Goal: Task Accomplishment & Management: Use online tool/utility

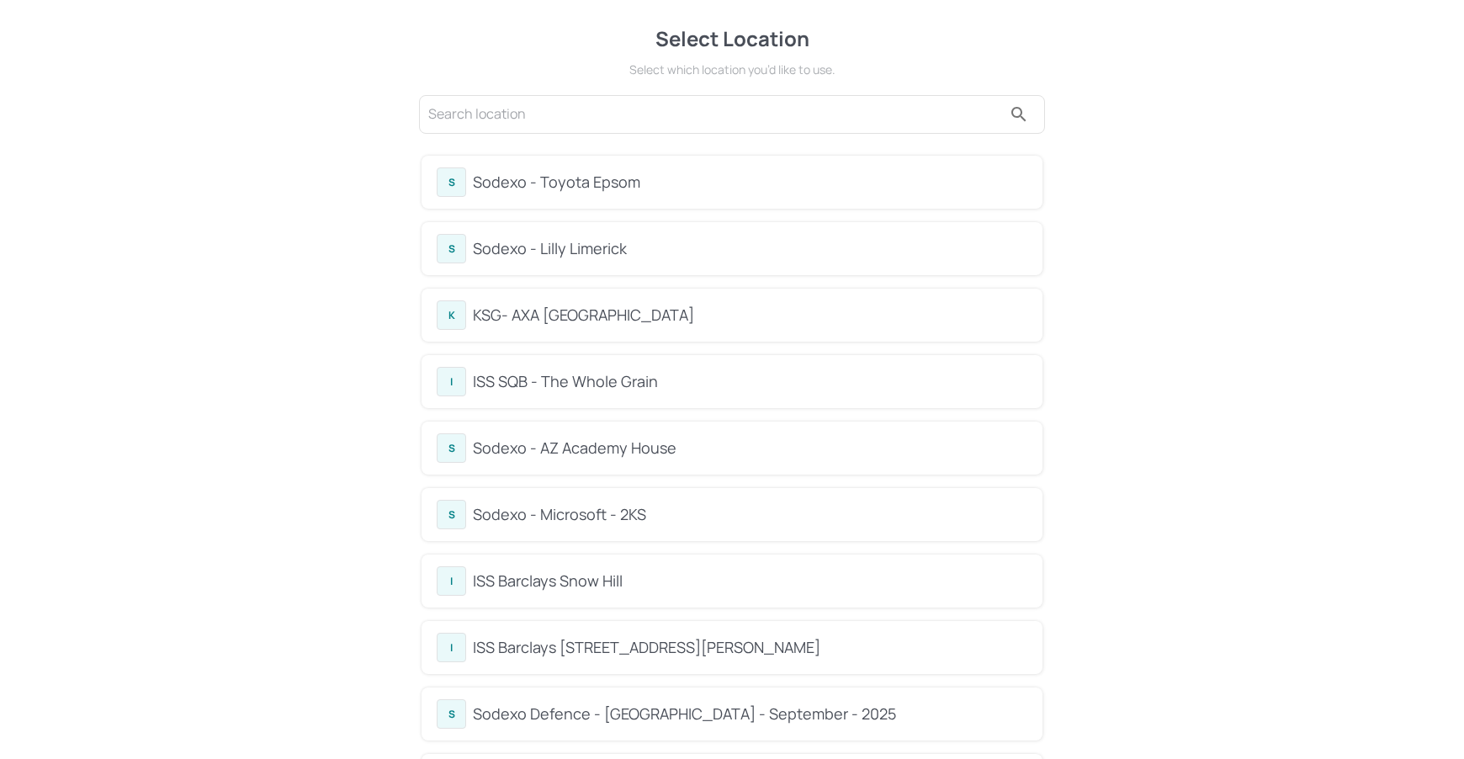
click at [627, 206] on div "S Sodexo - Toyota Epsom" at bounding box center [732, 182] width 621 height 53
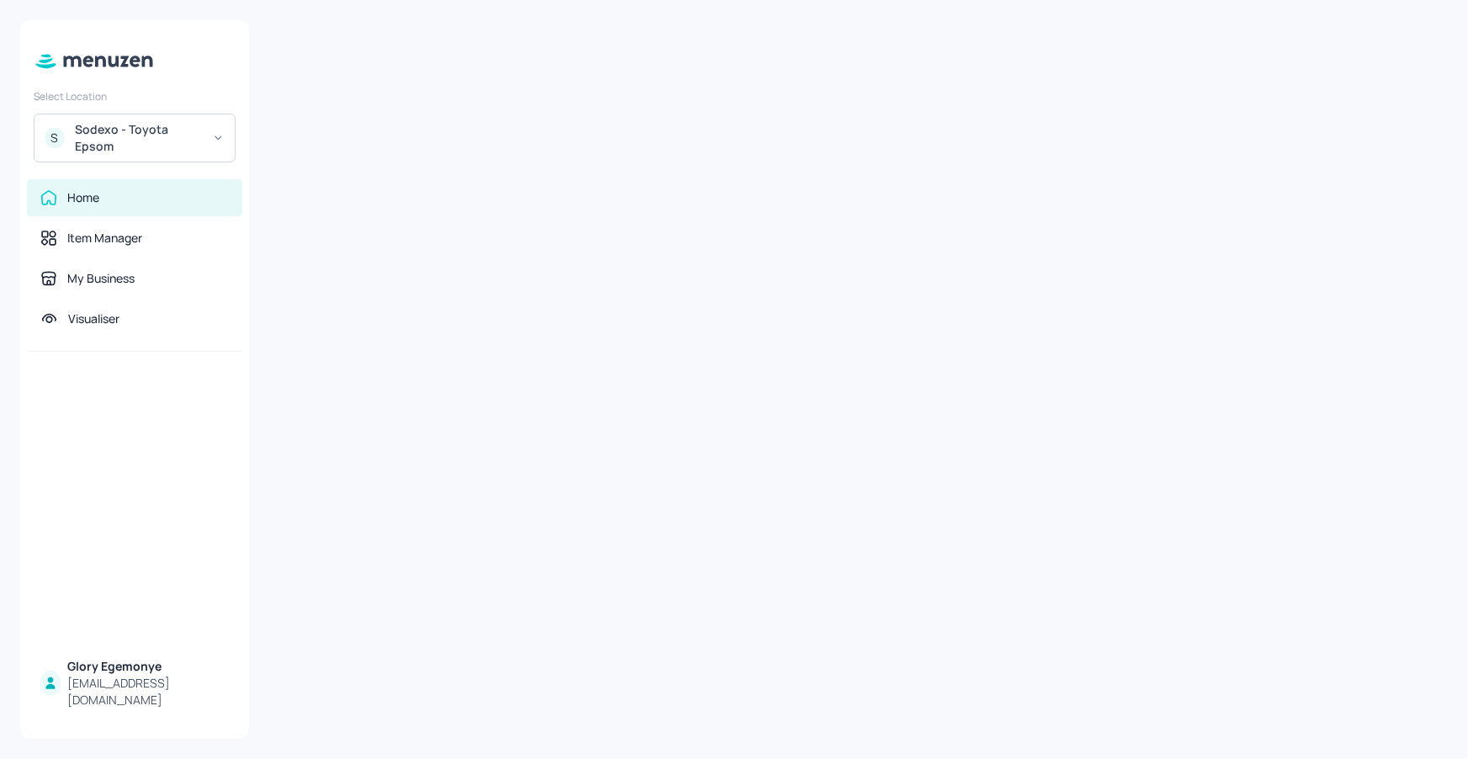
click at [551, 240] on div at bounding box center [858, 379] width 1179 height 718
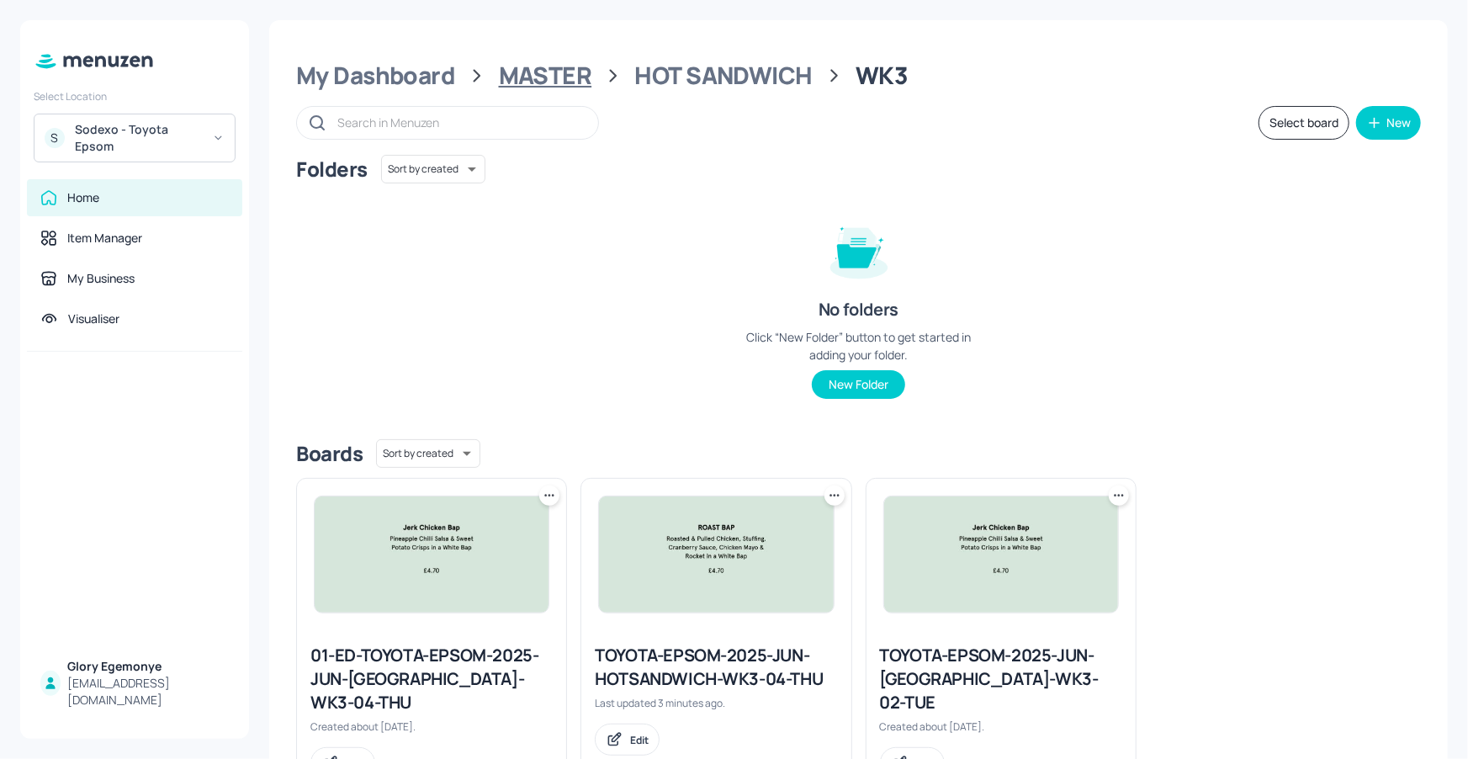
click at [535, 61] on div "MASTER" at bounding box center [545, 76] width 93 height 30
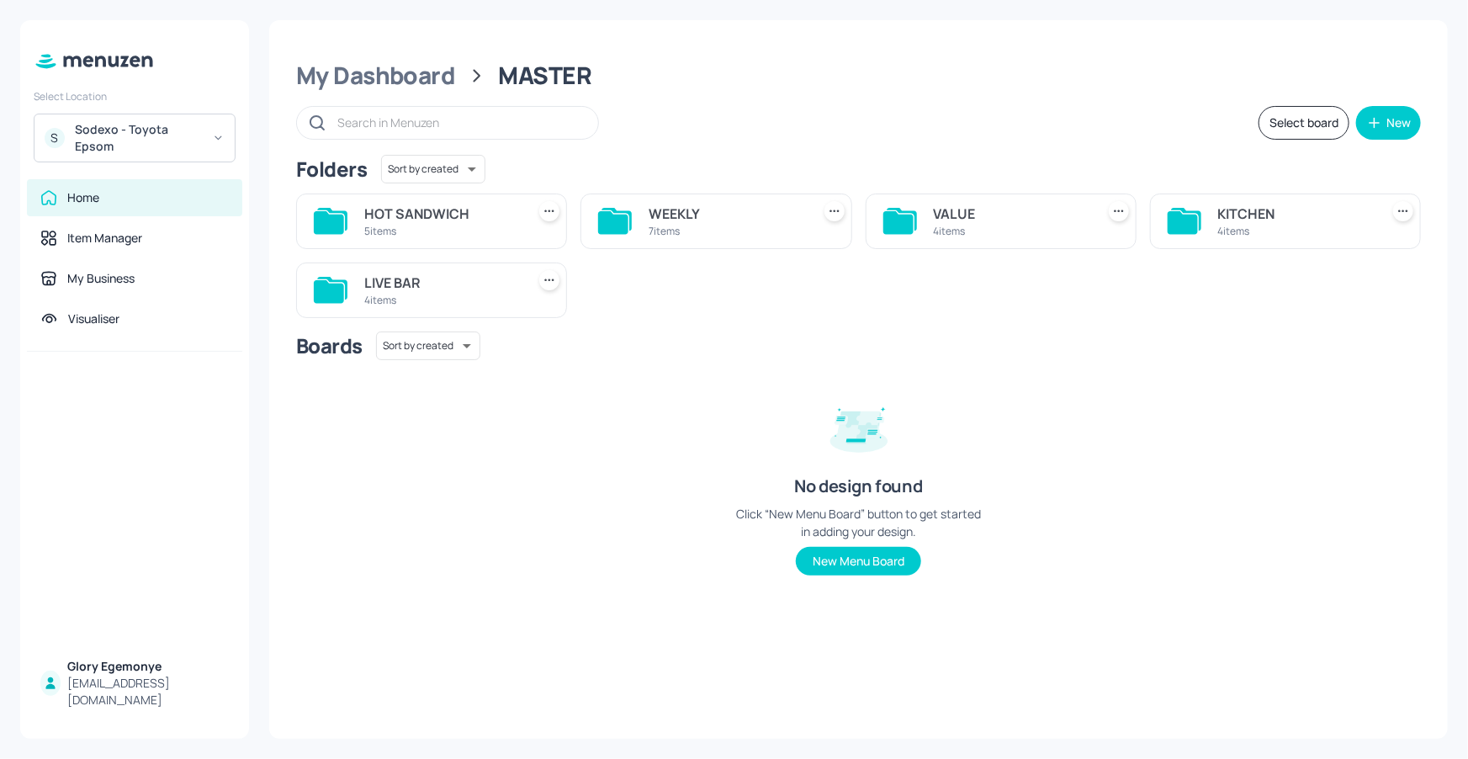
click at [608, 217] on icon at bounding box center [613, 222] width 30 height 23
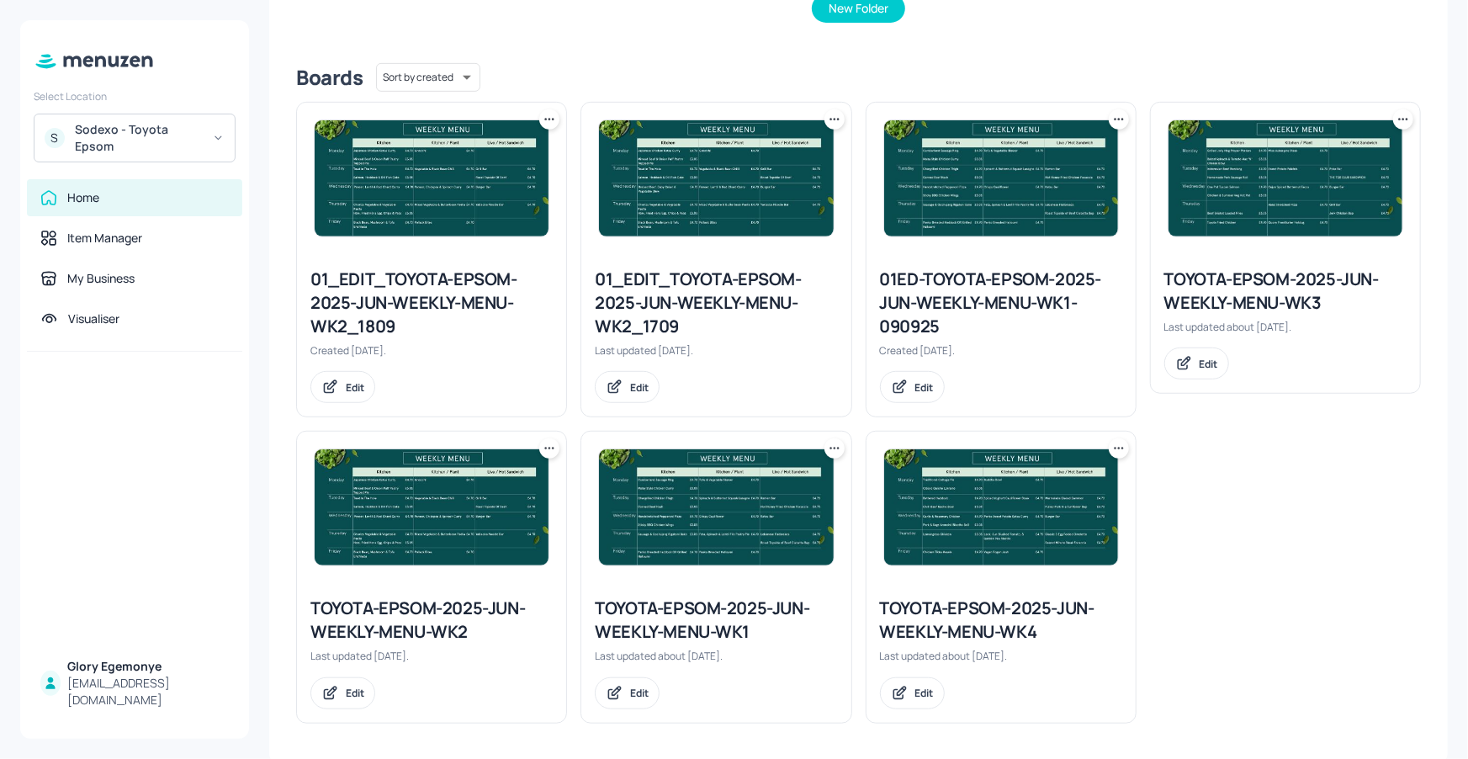
scroll to position [379, 0]
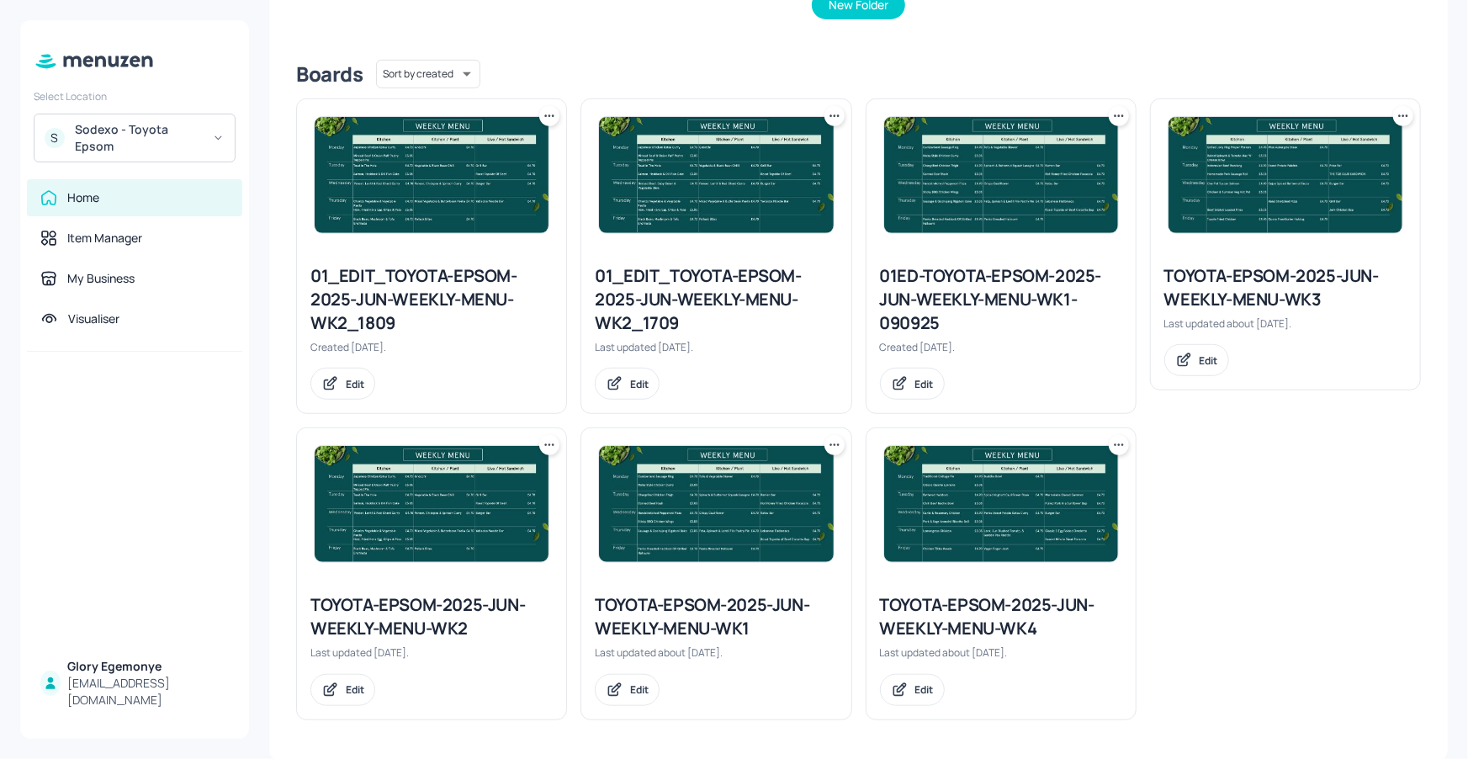
click at [1210, 289] on div "TOYOTA-EPSOM-2025-JUN-WEEKLY-MENU-WK3" at bounding box center [1285, 287] width 242 height 47
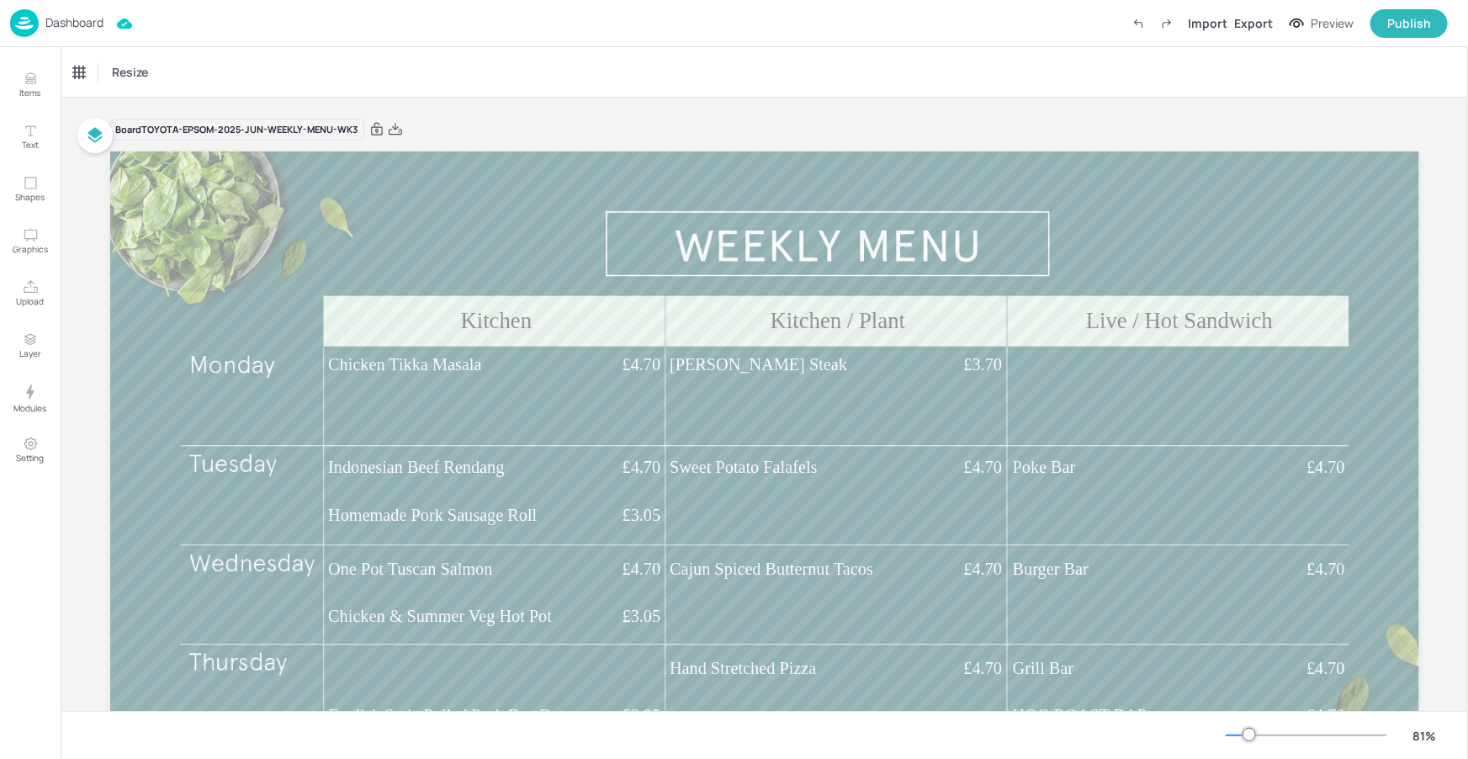
click at [1241, 738] on div at bounding box center [1307, 735] width 162 height 13
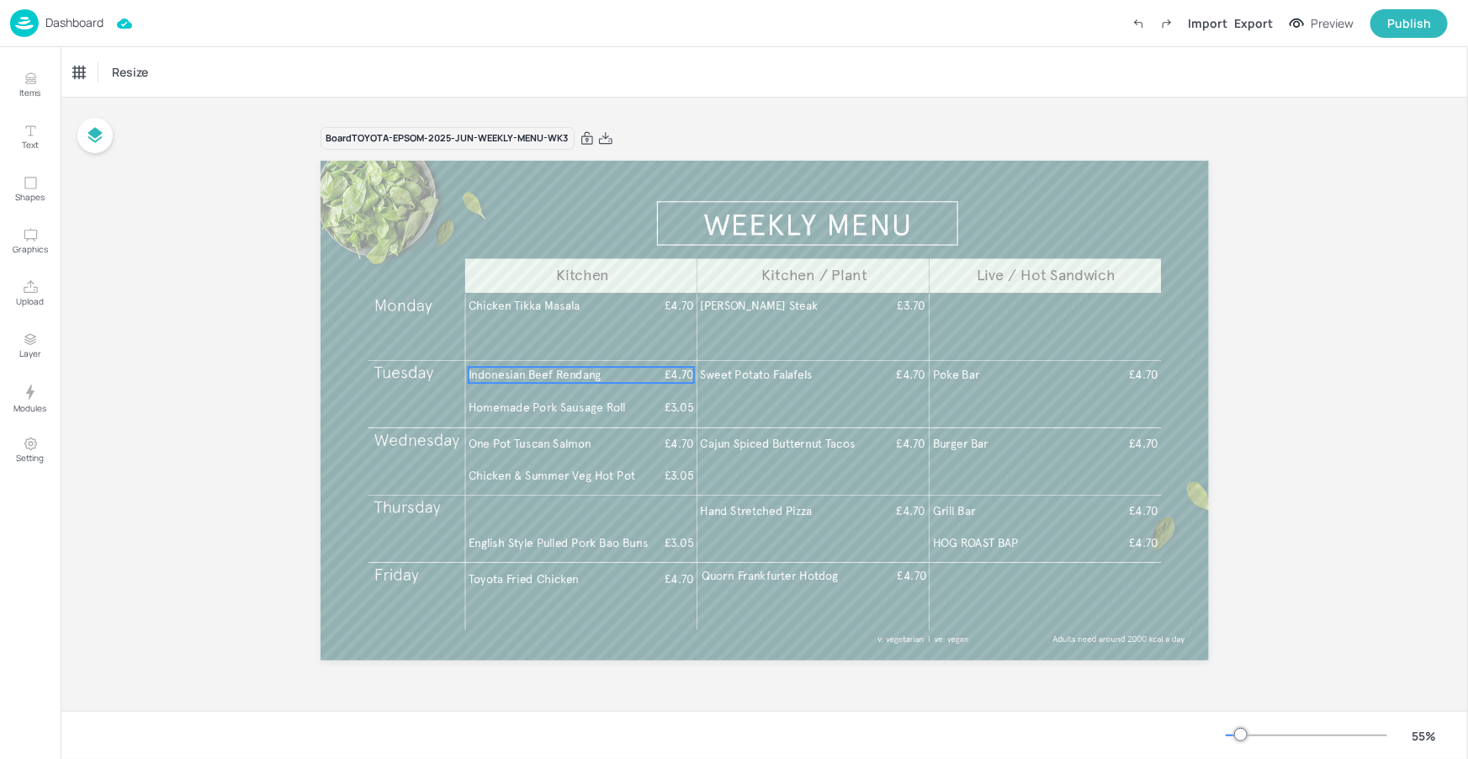
click at [581, 376] on span "Indonesian Beef Rendang" at bounding box center [534, 375] width 133 height 14
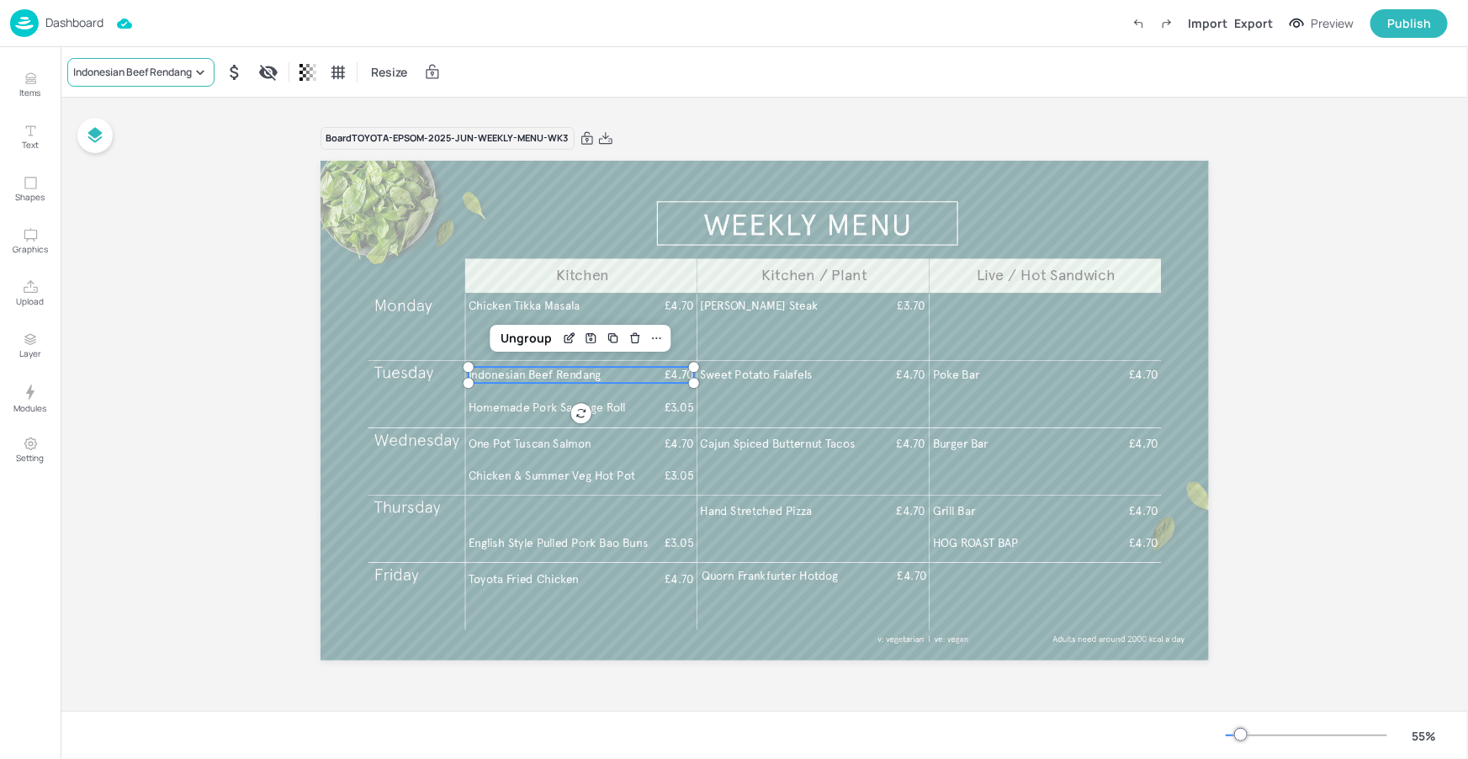
click at [188, 74] on div "Indonesian Beef Rendang" at bounding box center [132, 72] width 119 height 15
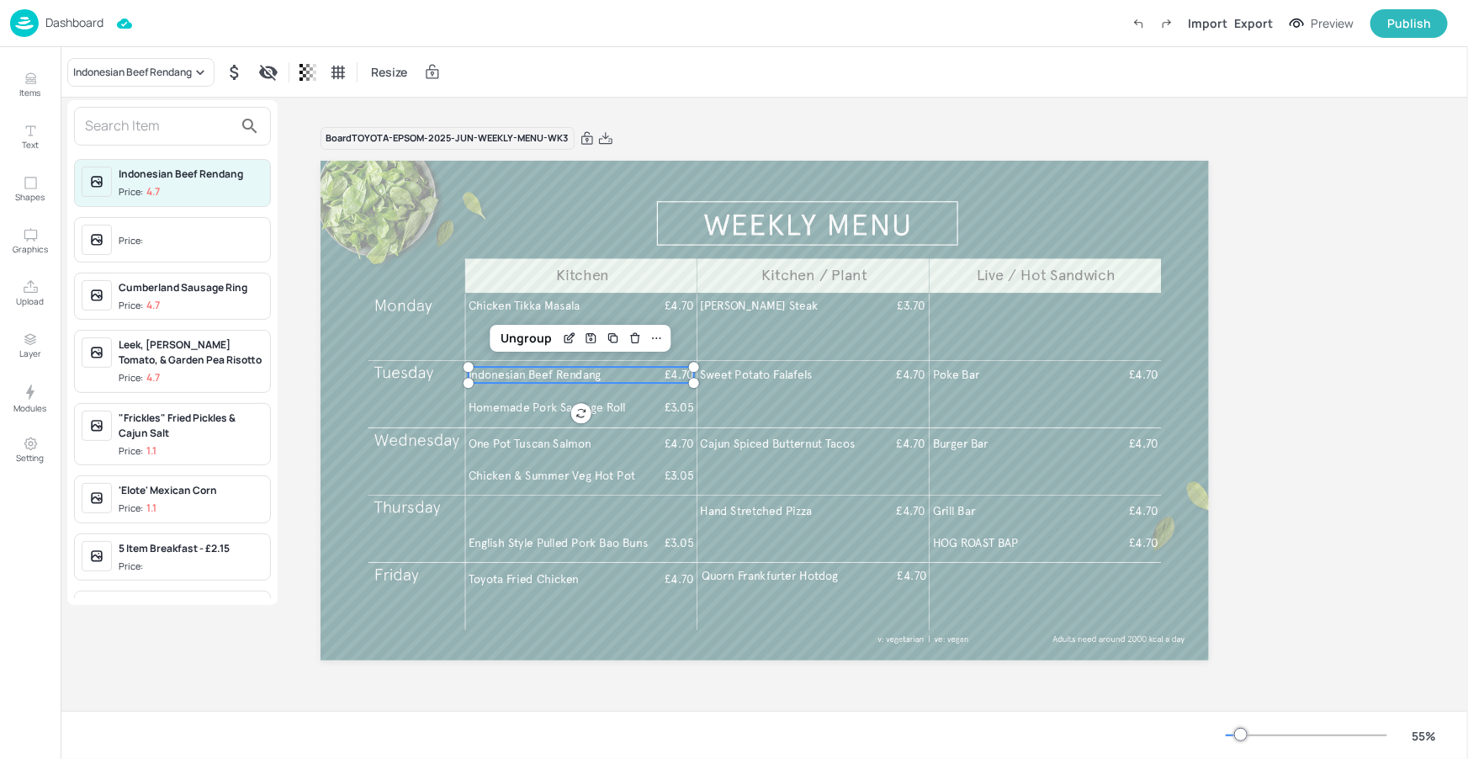
click at [173, 129] on input "text" at bounding box center [159, 126] width 148 height 27
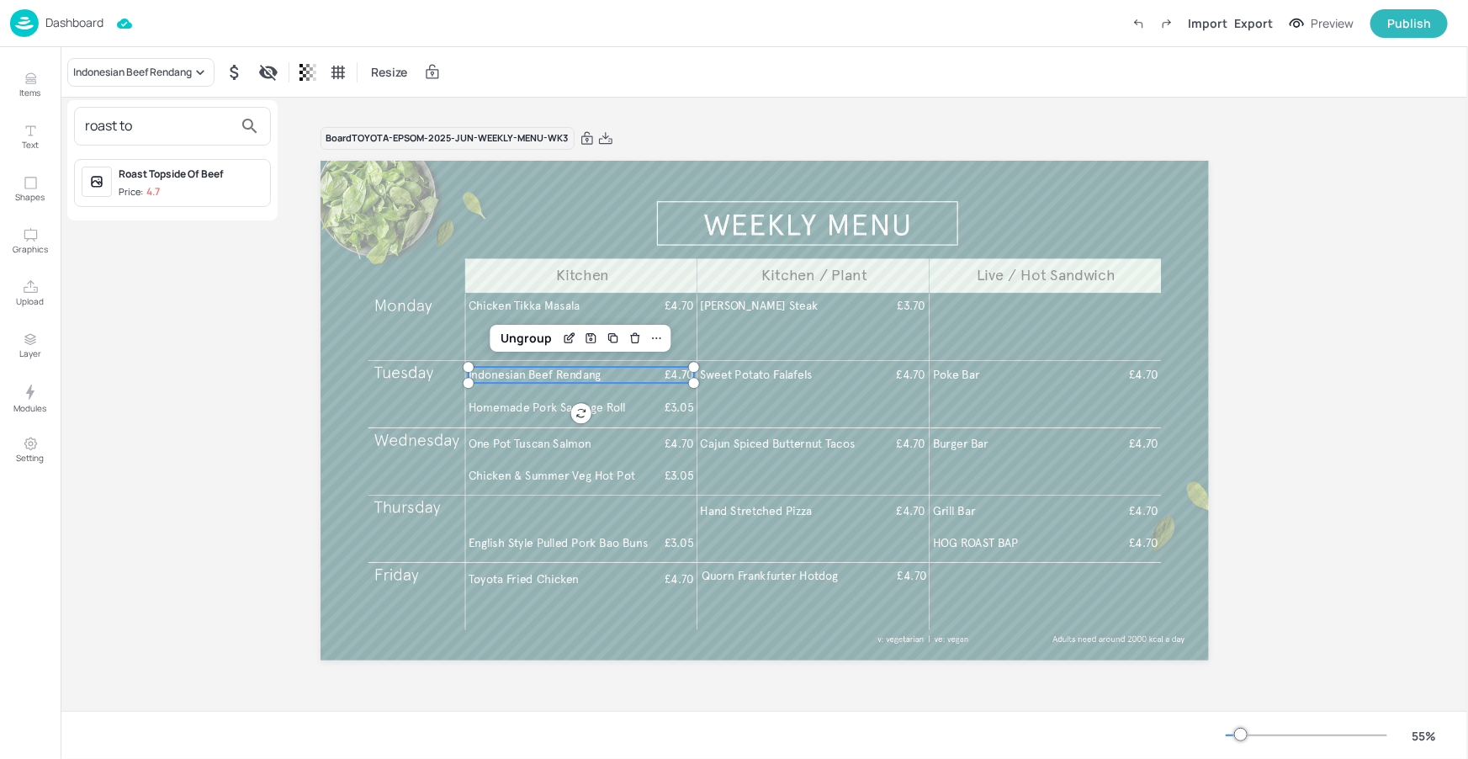
type input "roast to"
click at [202, 185] on span "Price: 4.7" at bounding box center [191, 192] width 145 height 14
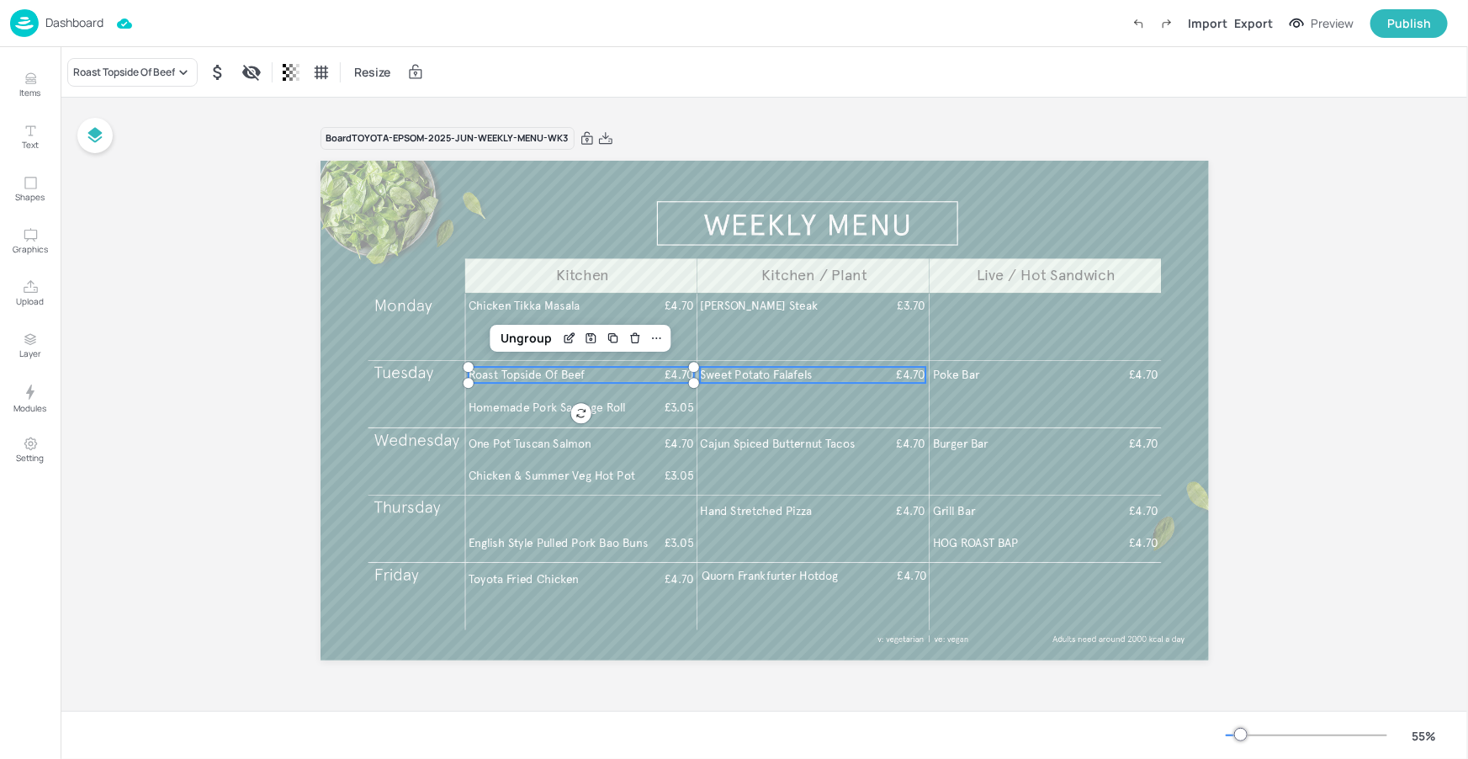
click at [851, 378] on p "Sweet Potato Falafels" at bounding box center [796, 375] width 193 height 16
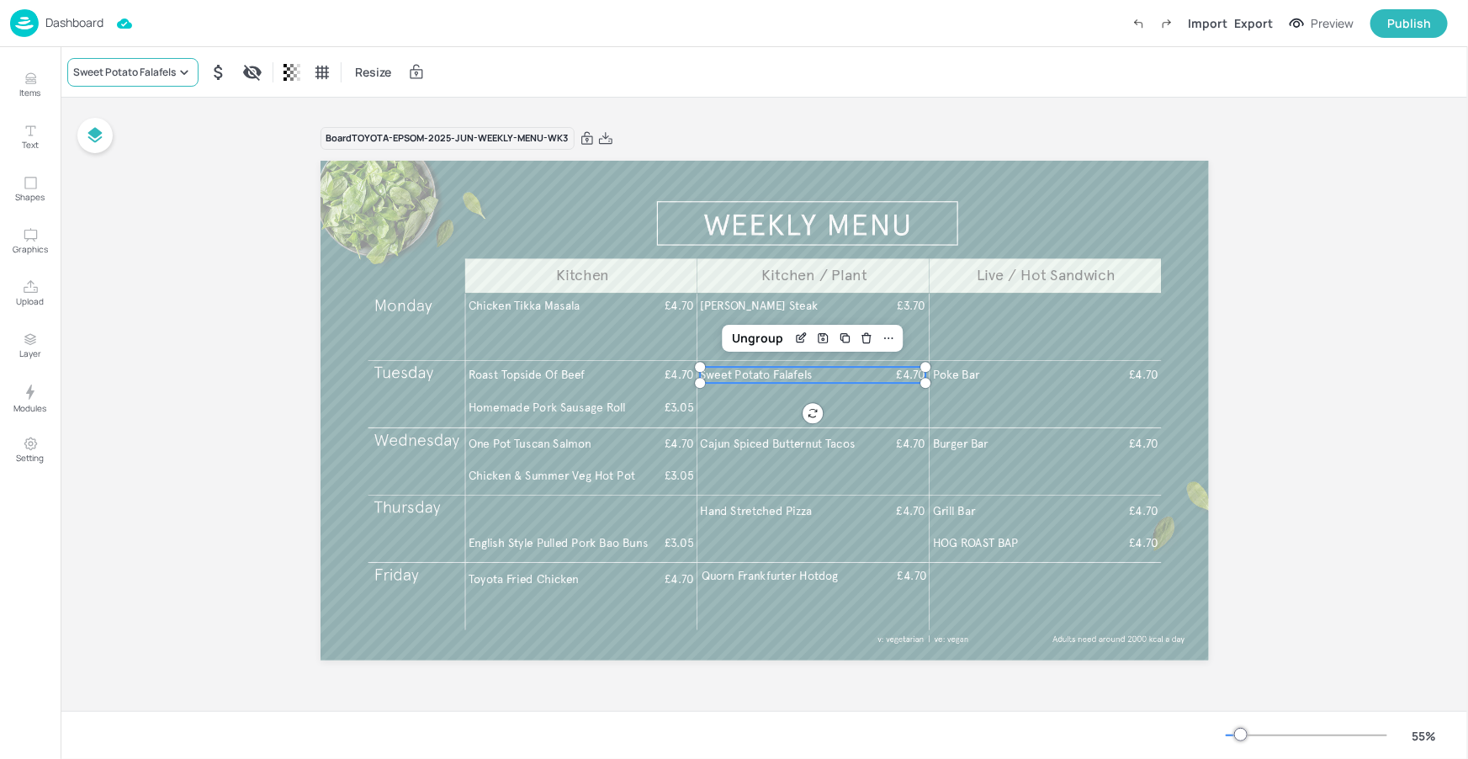
click at [119, 63] on div "Sweet Potato Falafels" at bounding box center [132, 72] width 131 height 29
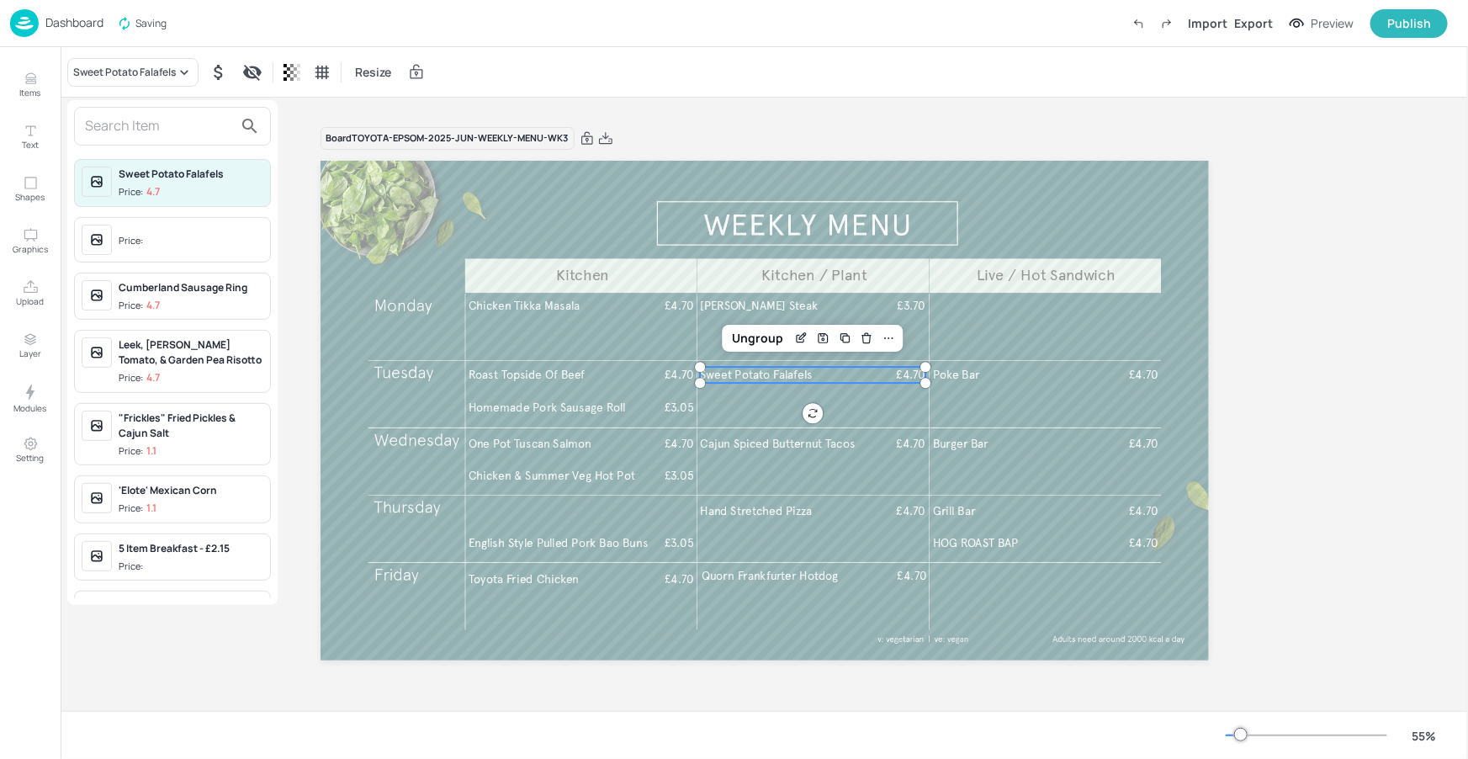
click at [157, 135] on input "text" at bounding box center [159, 126] width 148 height 27
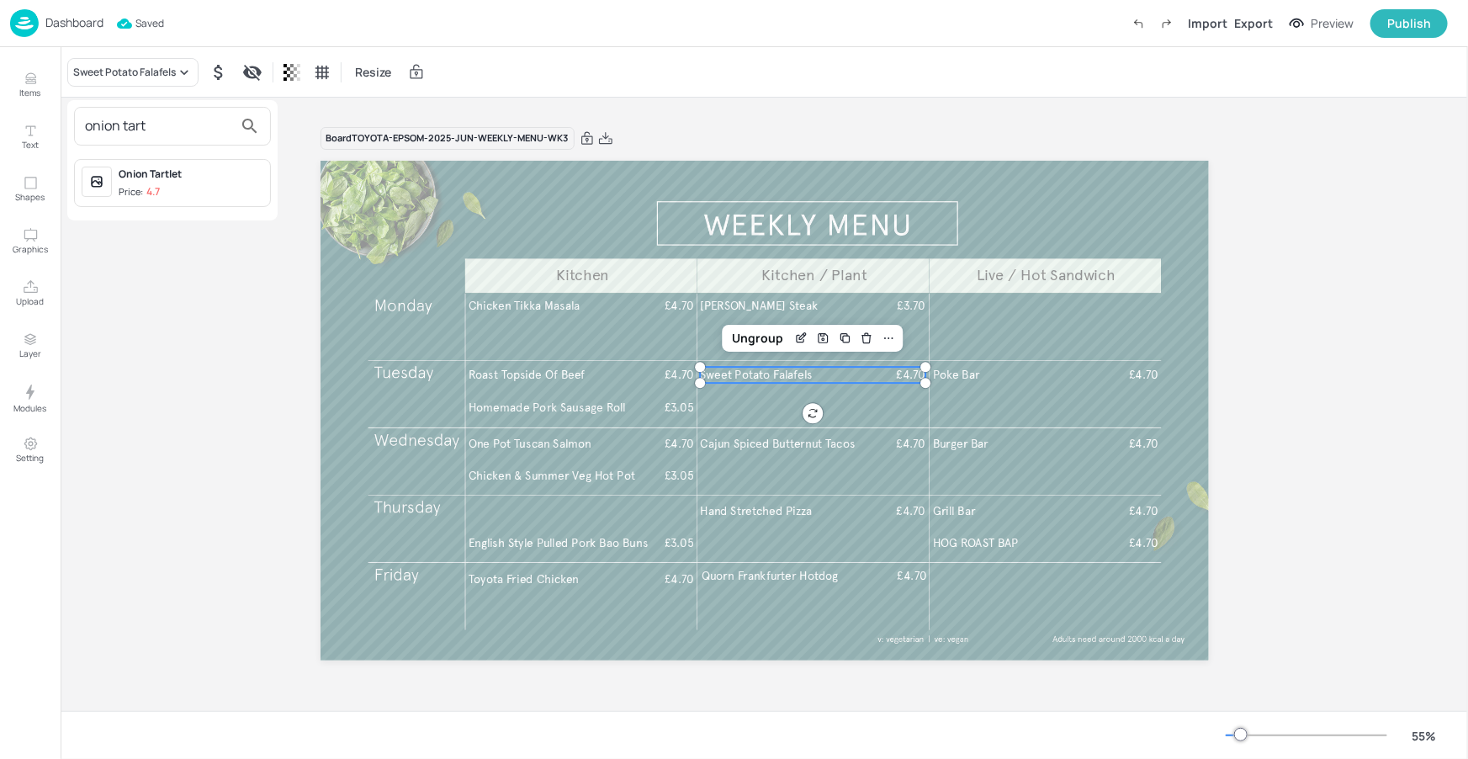
type input "onion tart"
click at [215, 164] on div "Onion Tartlet Price: 4.7" at bounding box center [172, 183] width 197 height 48
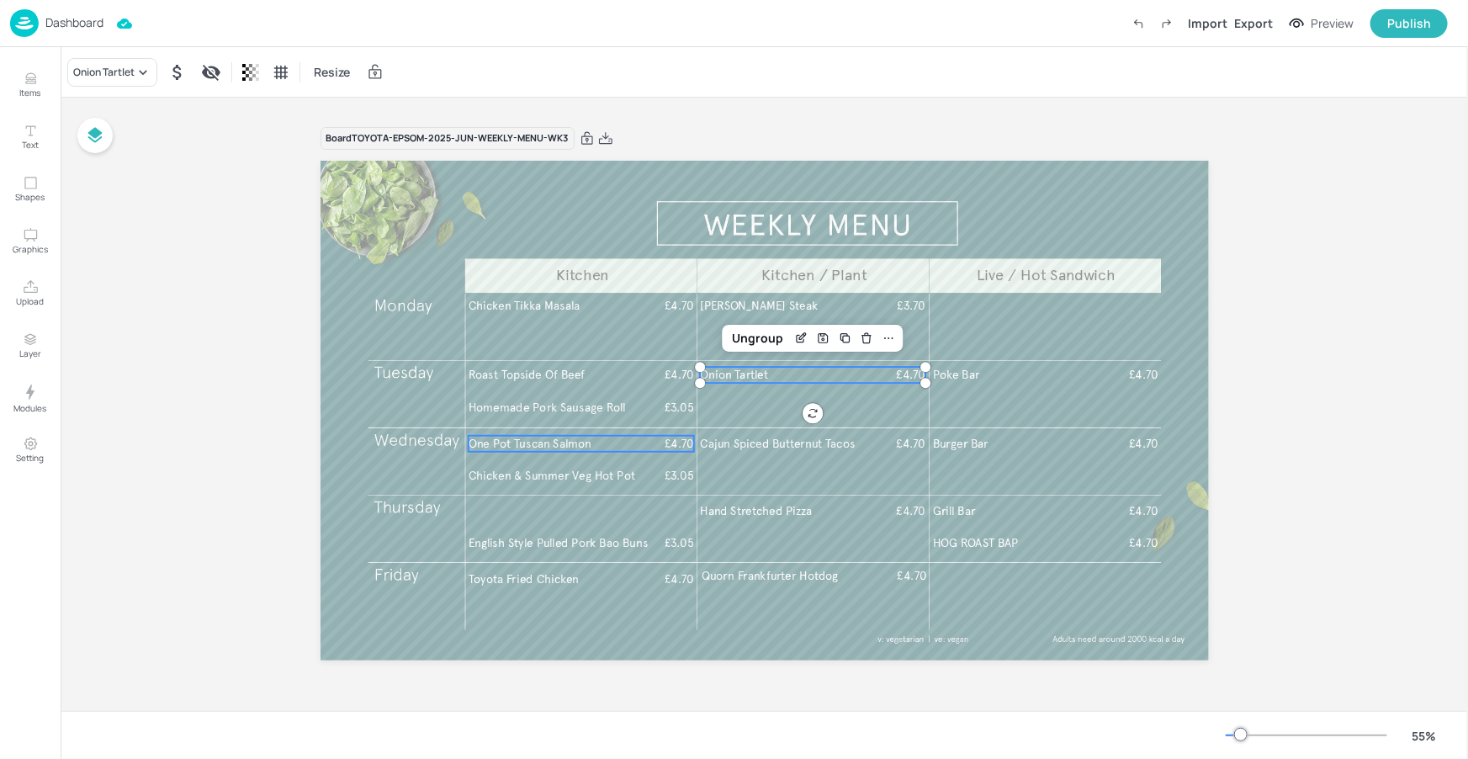
click at [573, 444] on span "One Pot Tuscan Salmon" at bounding box center [529, 443] width 123 height 14
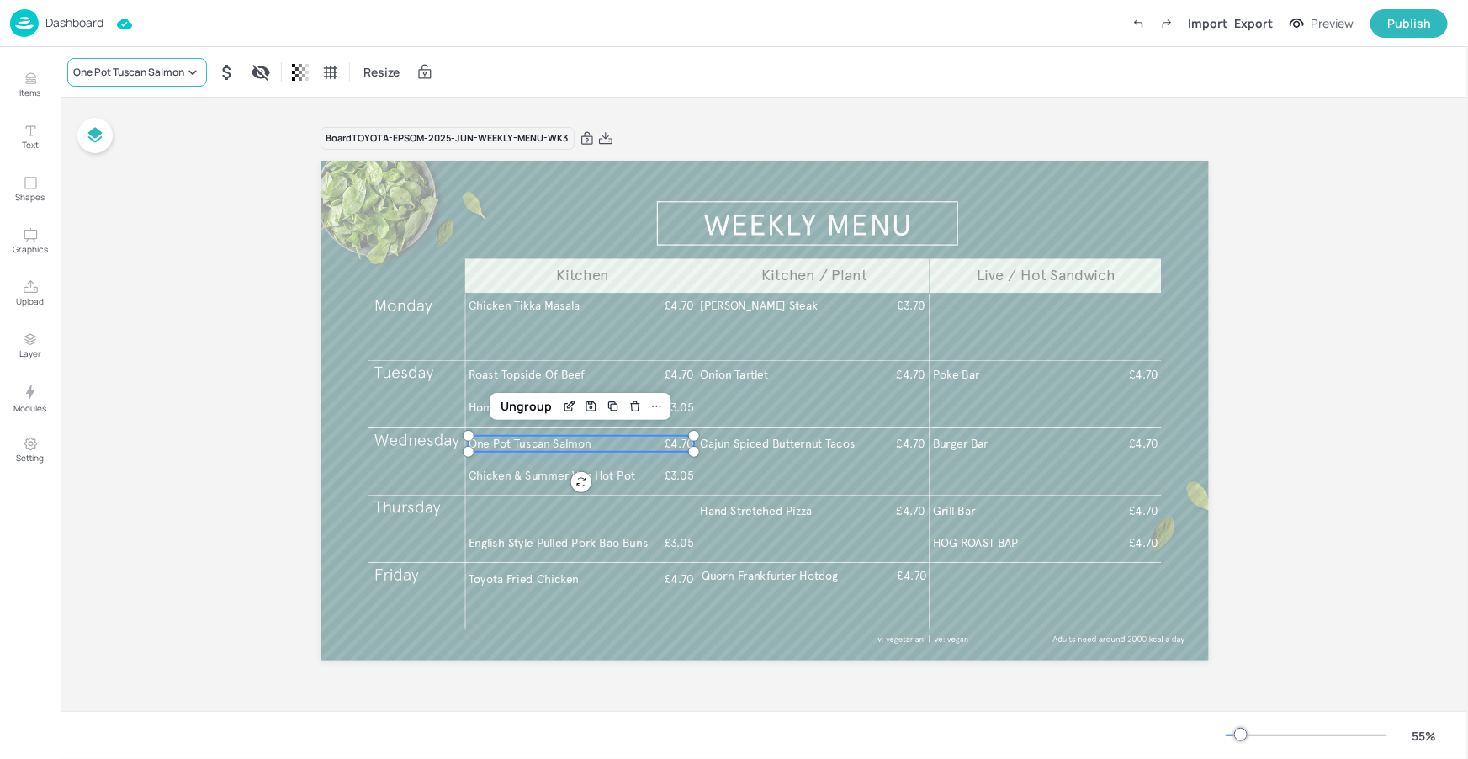
click at [148, 82] on div "One Pot Tuscan Salmon" at bounding box center [137, 72] width 140 height 29
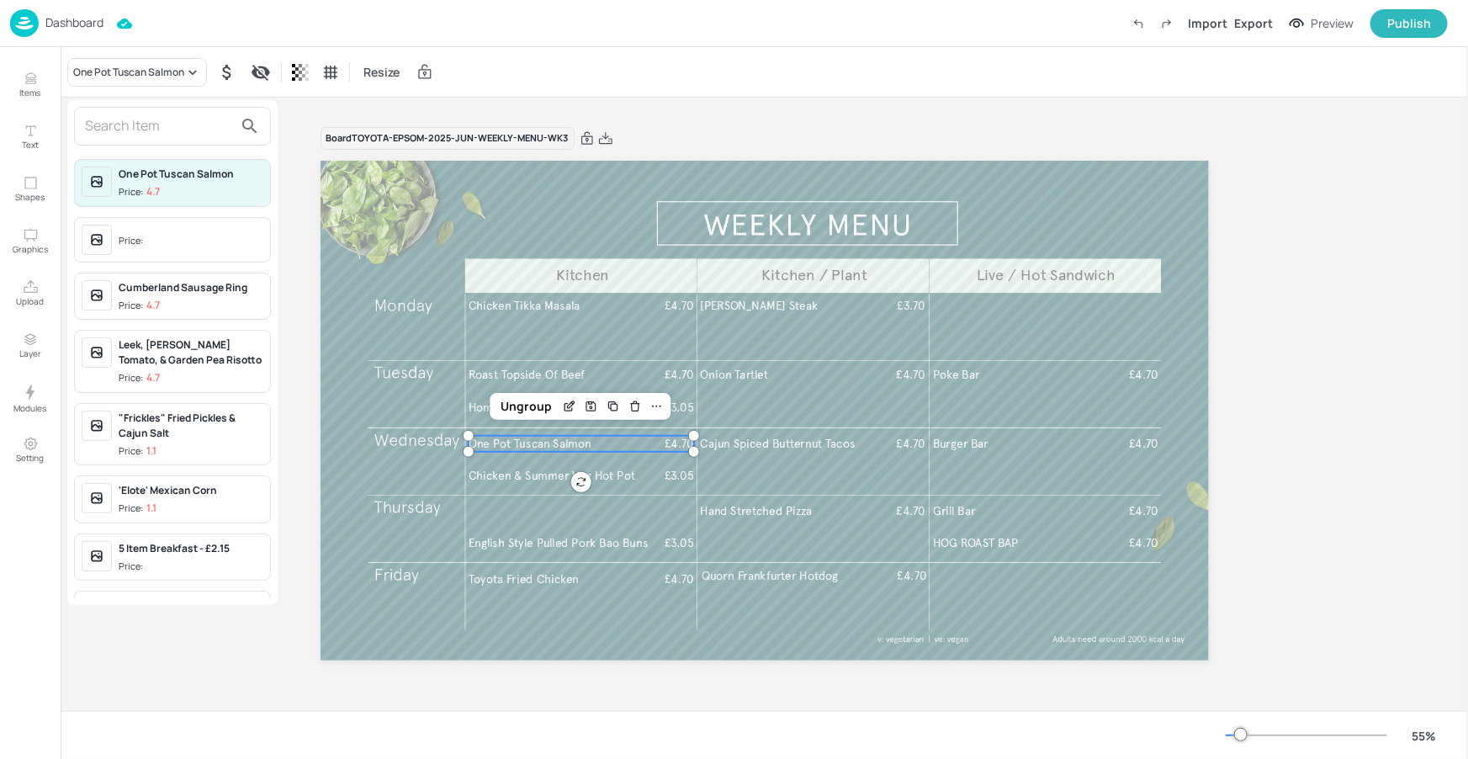
drag, startPoint x: 156, startPoint y: 120, endPoint x: 156, endPoint y: 109, distance: 11.0
click at [156, 121] on input "text" at bounding box center [159, 126] width 148 height 27
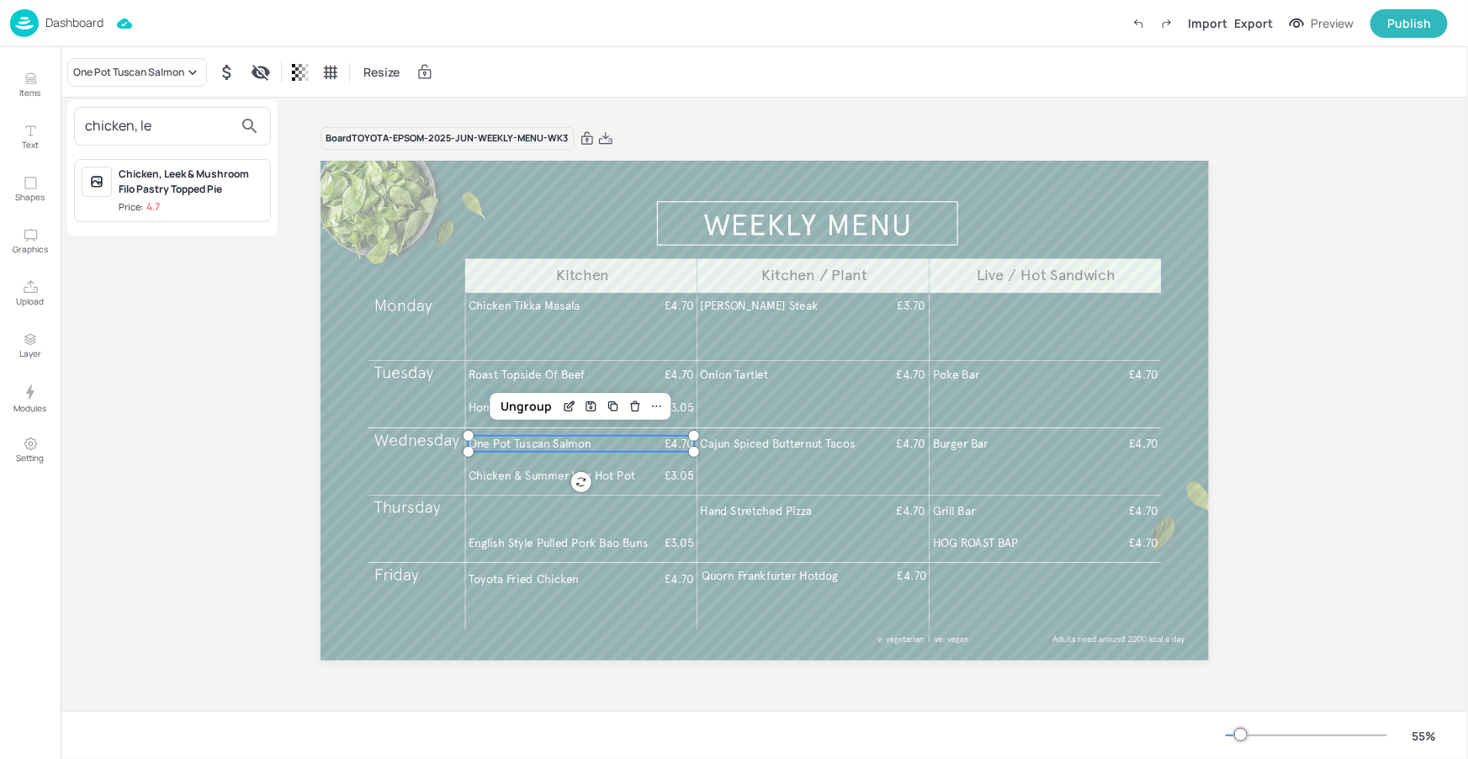
type input "chicken, le"
click at [174, 170] on div "Chicken, Leek & Mushroom Filo Pastry Topped Pie" at bounding box center [191, 182] width 145 height 30
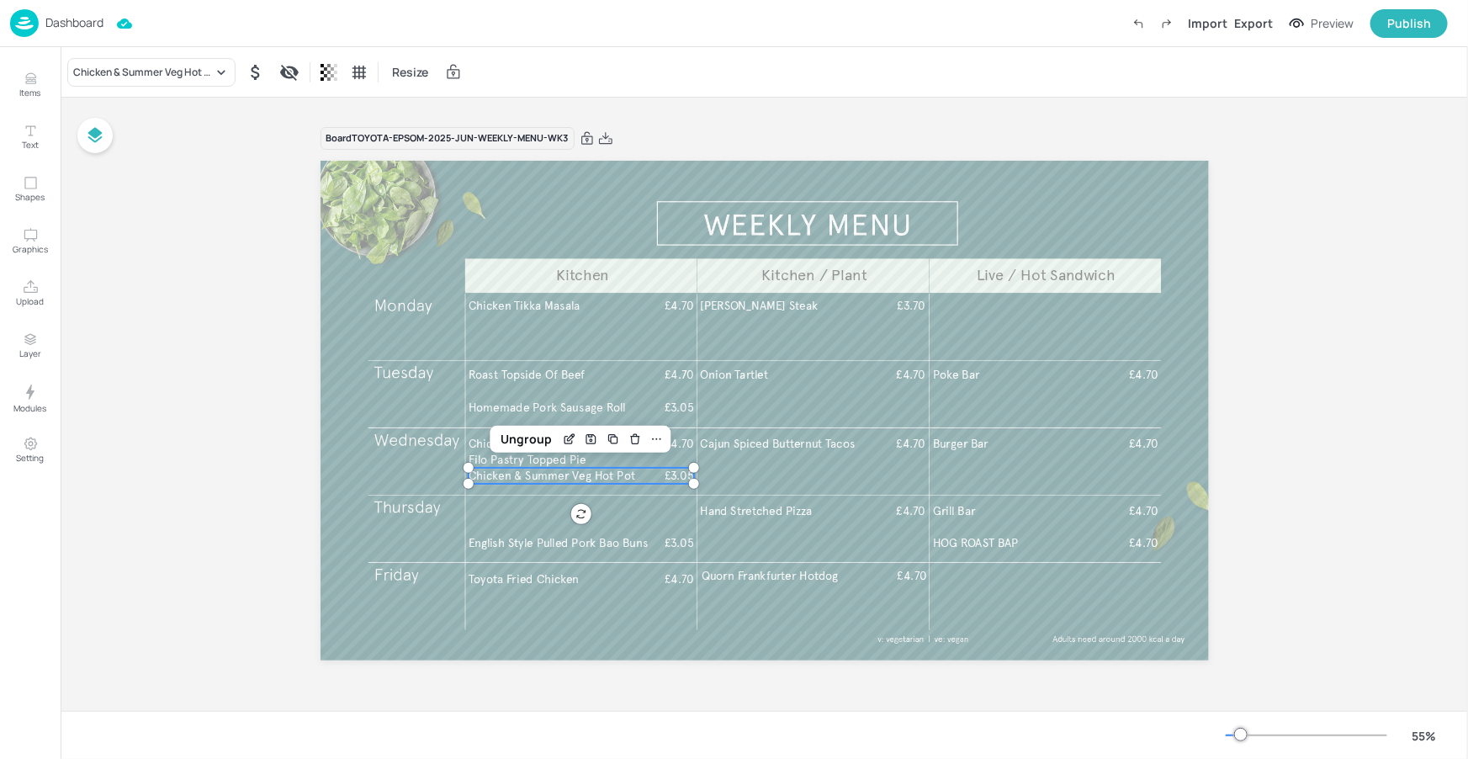
click at [517, 478] on span "Chicken & Summer Veg Hot Pot" at bounding box center [551, 476] width 167 height 14
click at [170, 81] on div "Chicken & Summer Veg Hot Pot" at bounding box center [151, 72] width 168 height 29
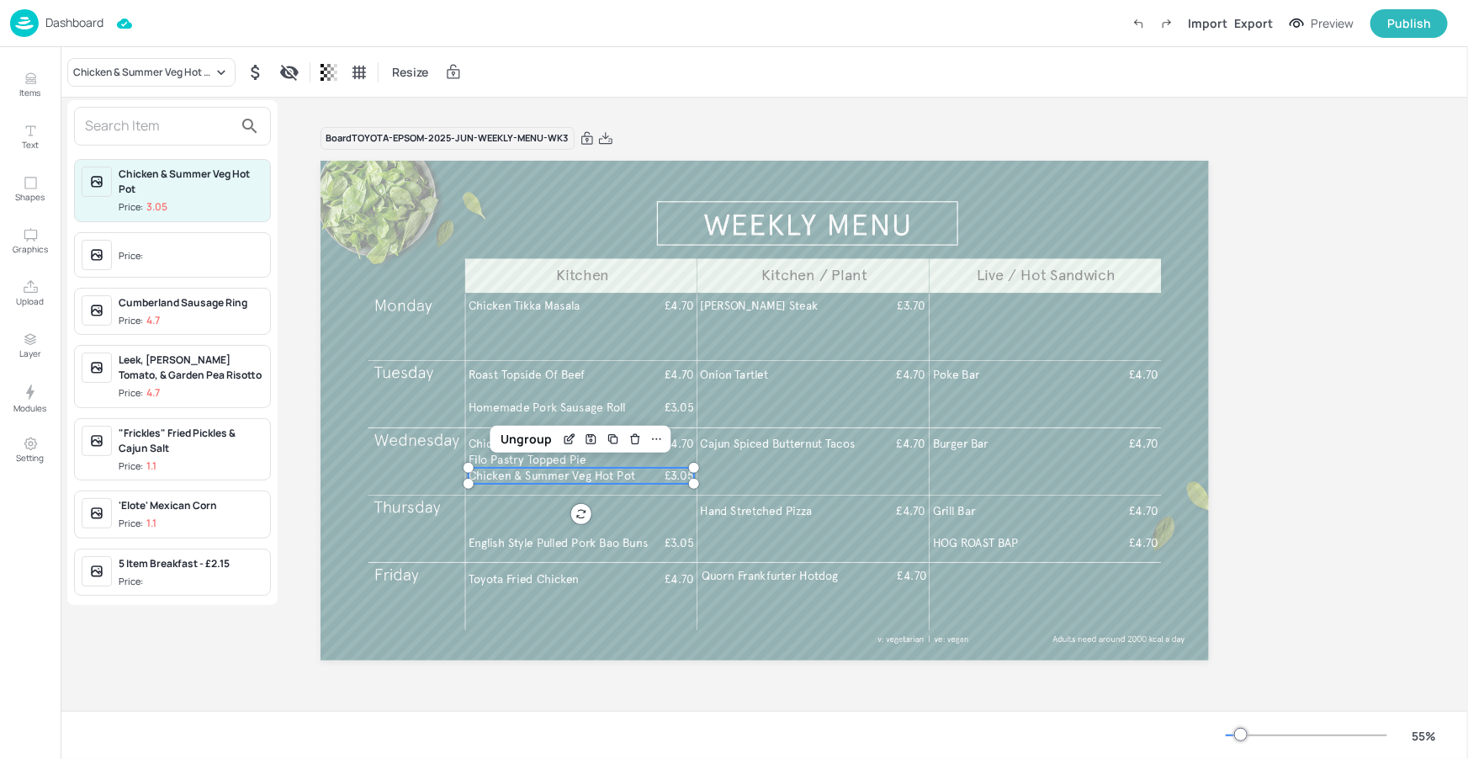
click at [174, 130] on input "text" at bounding box center [159, 126] width 148 height 27
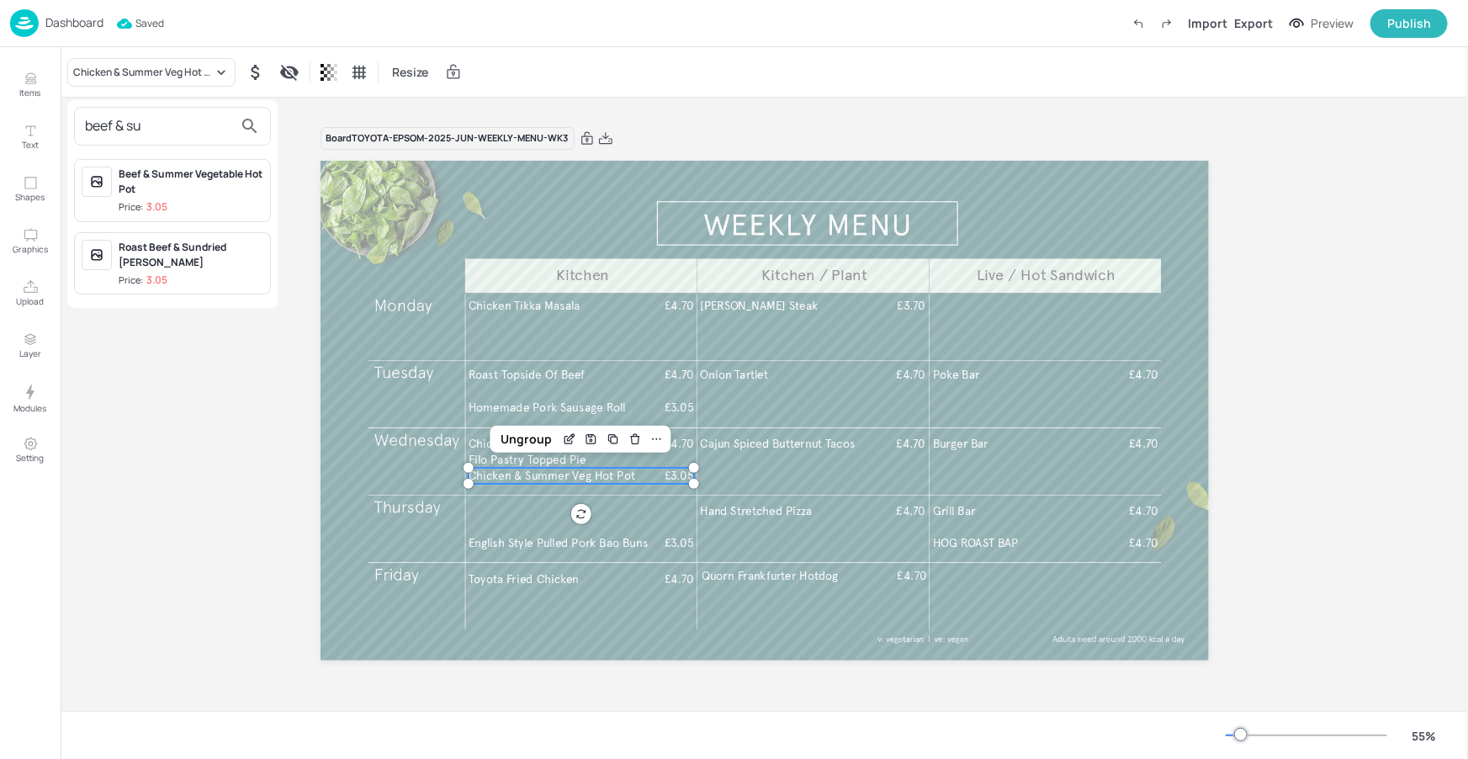
type input "beef & su"
click at [202, 209] on span "Price: 3.05" at bounding box center [191, 207] width 145 height 14
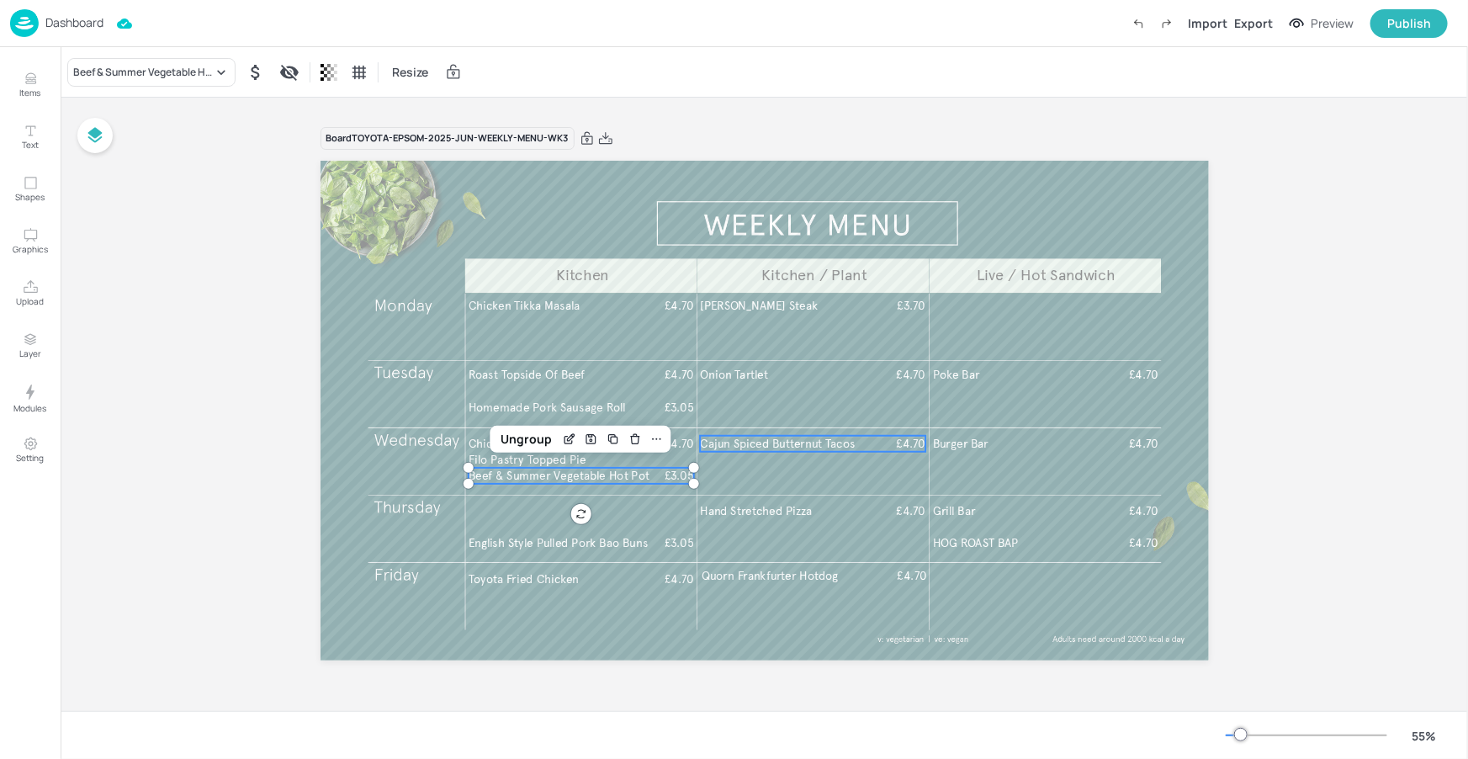
click at [747, 443] on span "Cajun Spiced Butternut Tacos" at bounding box center [777, 443] width 155 height 14
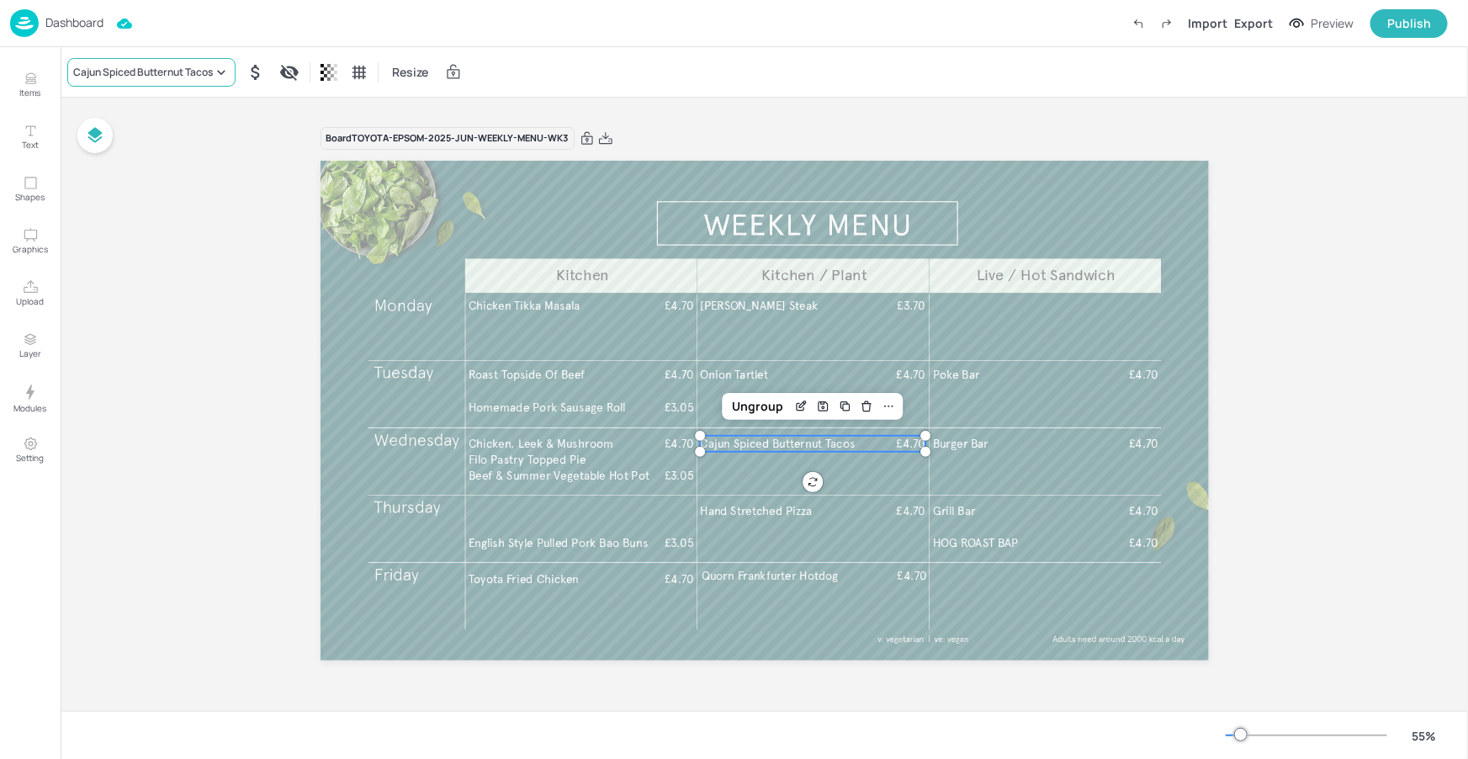
click at [177, 78] on div "Cajun Spiced Butternut Tacos" at bounding box center [143, 72] width 140 height 15
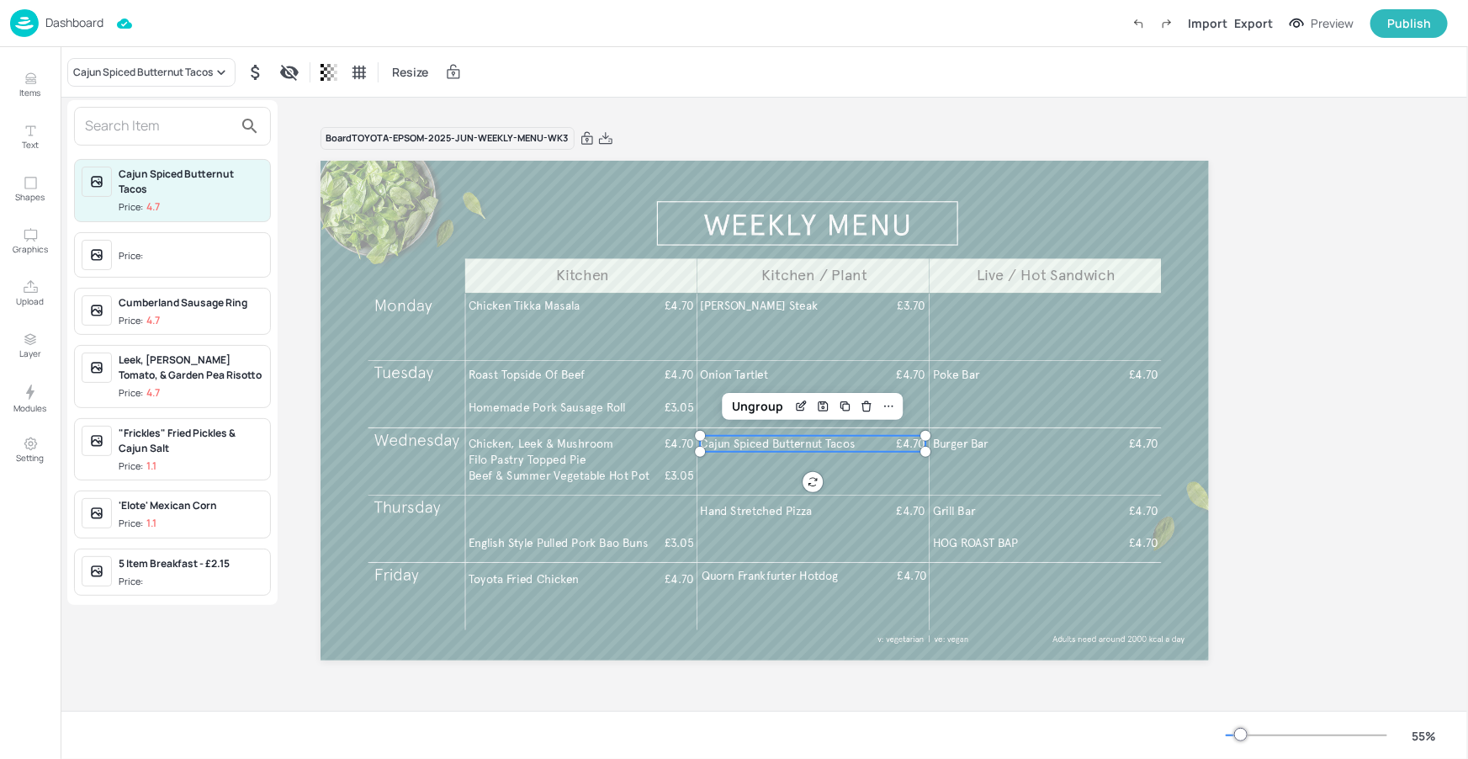
click at [154, 125] on input "text" at bounding box center [159, 126] width 148 height 27
click at [558, 540] on div at bounding box center [734, 379] width 1468 height 759
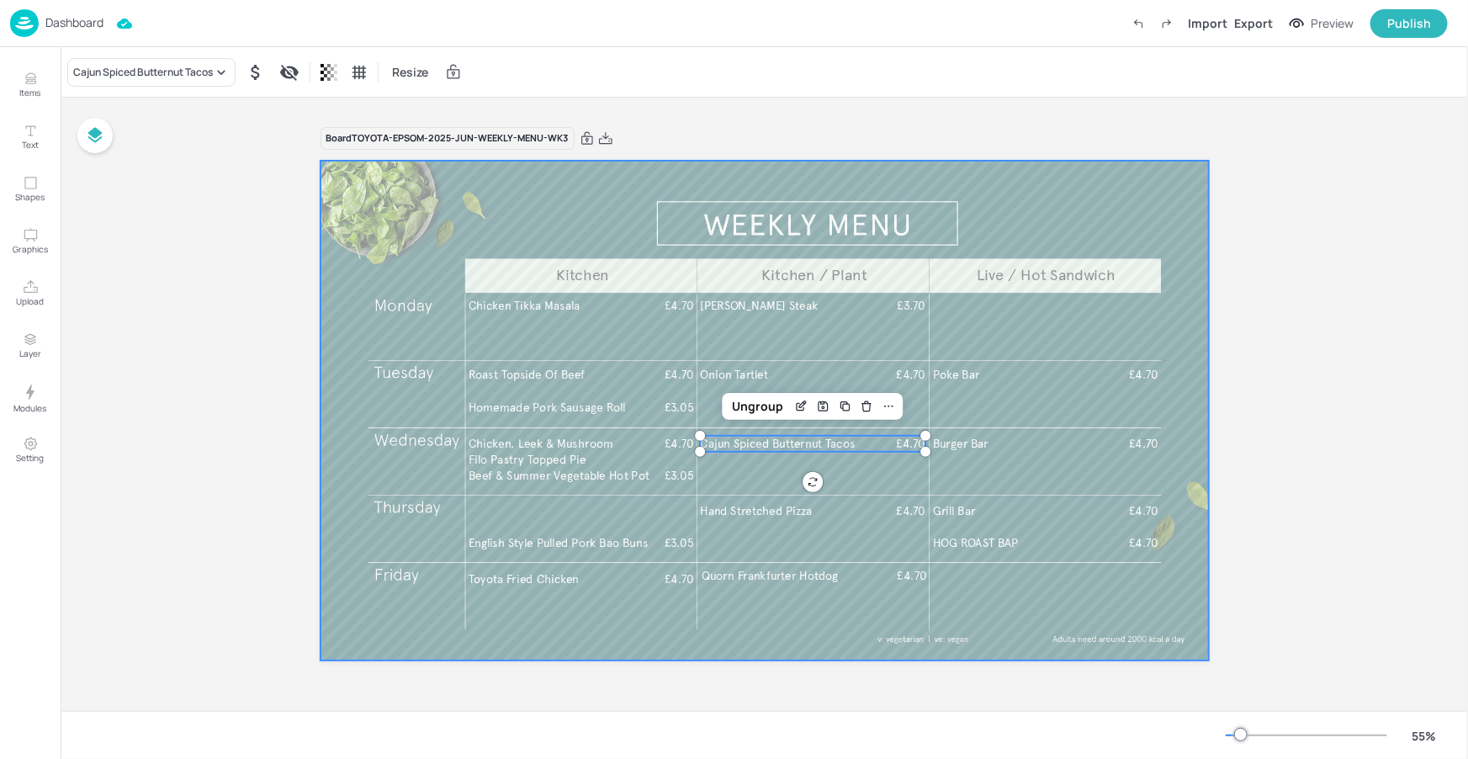
click at [586, 546] on span "English Style Pulled Pork Bao Buns" at bounding box center [557, 543] width 179 height 14
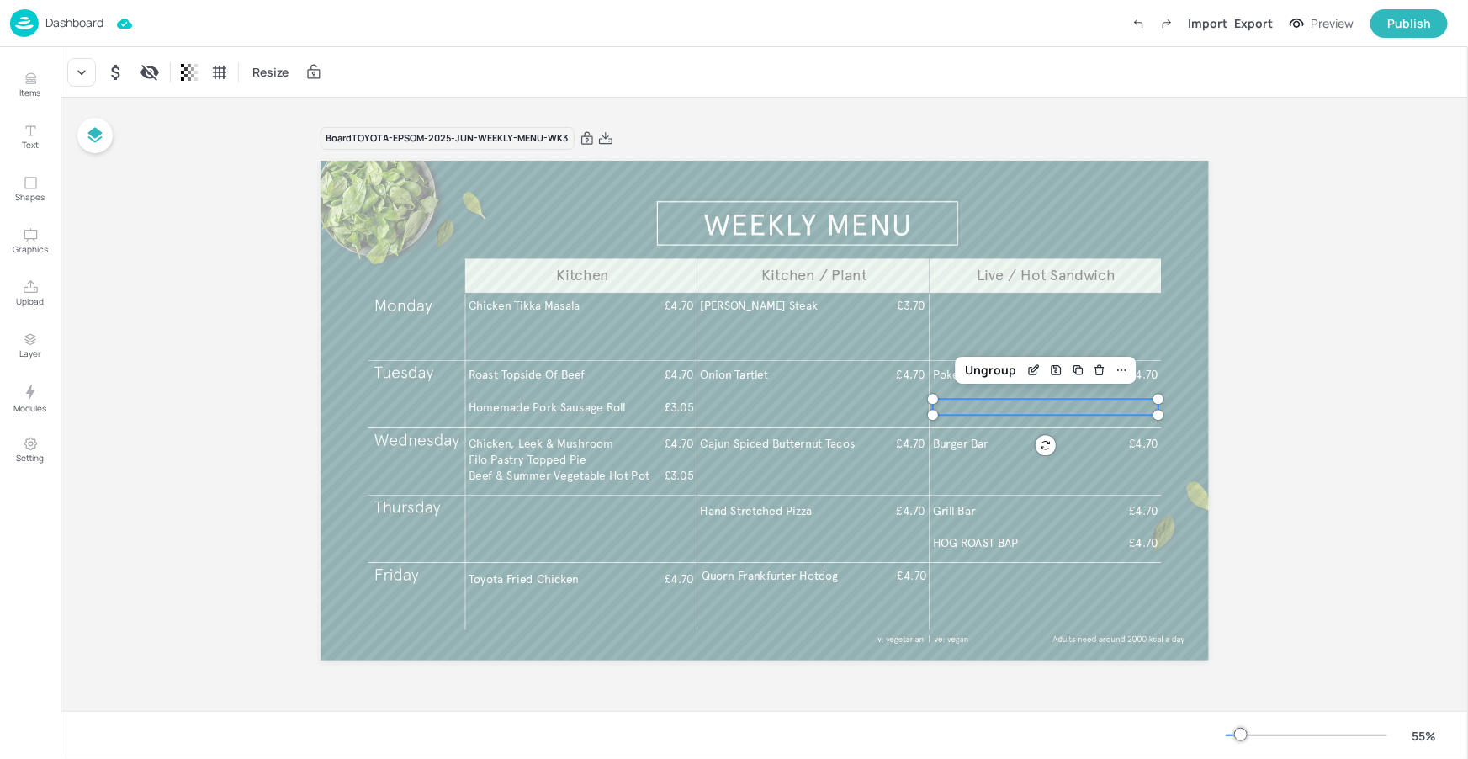
click at [986, 407] on div at bounding box center [1045, 407] width 225 height 16
click at [83, 66] on icon at bounding box center [81, 72] width 17 height 17
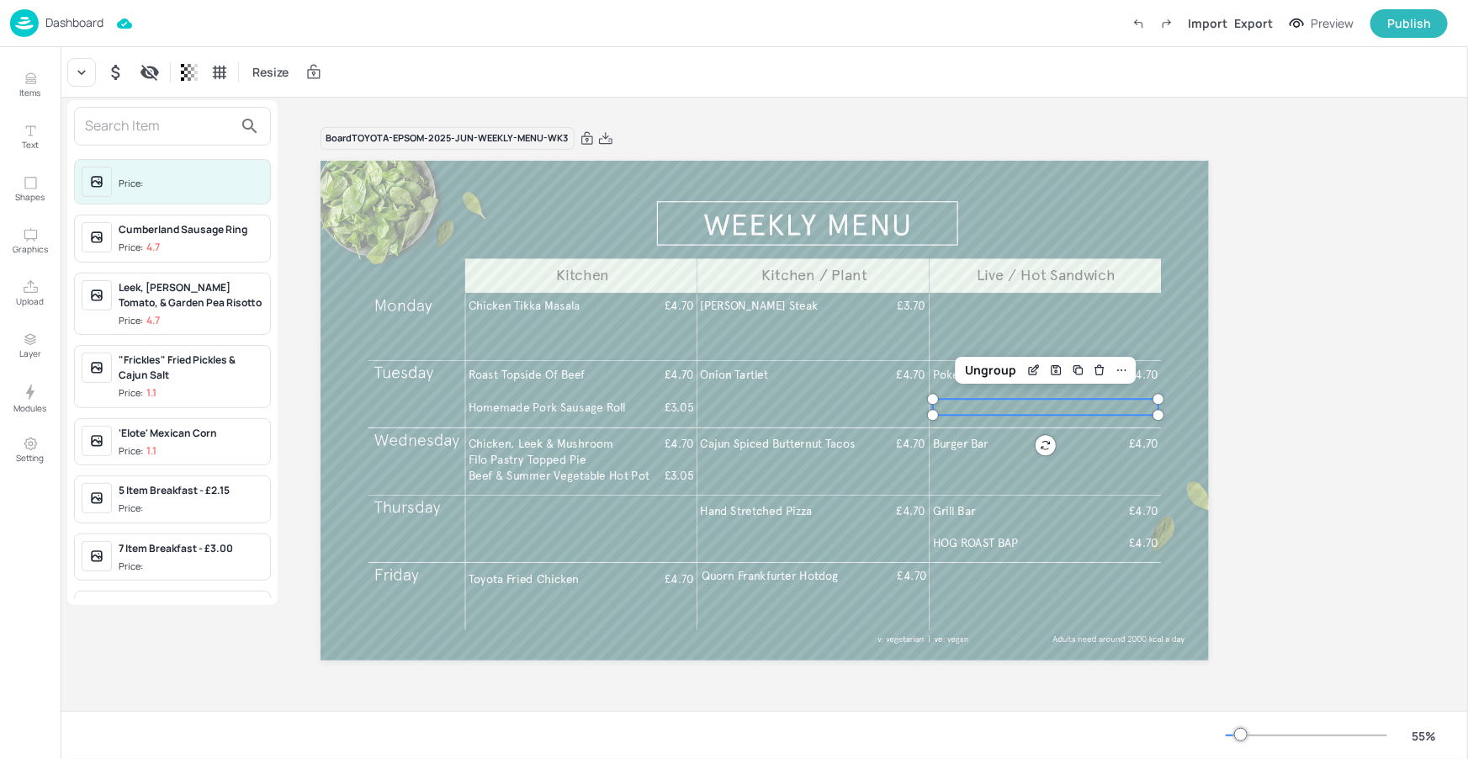
click at [124, 127] on input "text" at bounding box center [159, 126] width 148 height 27
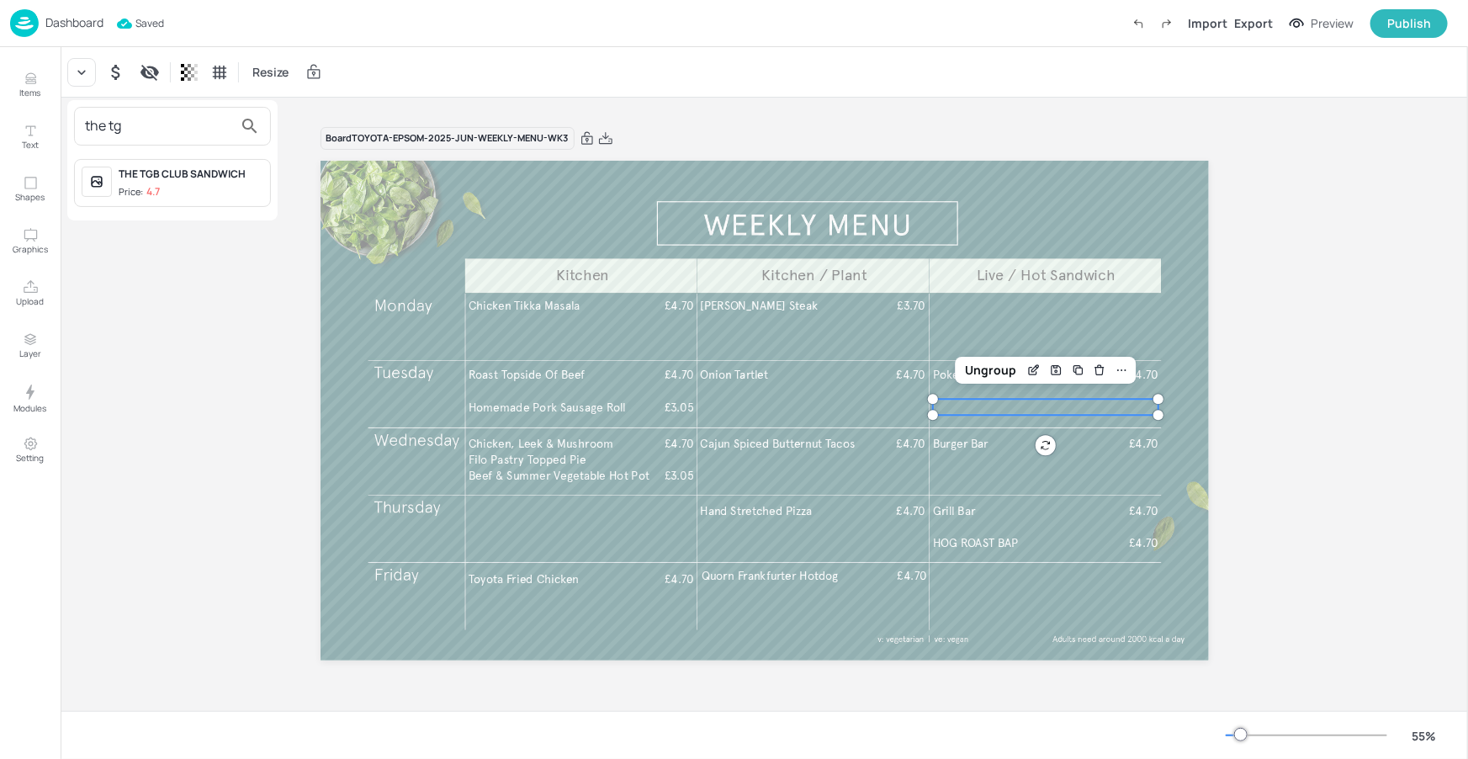
type input "the tg"
click at [172, 185] on span "Price: 4.7" at bounding box center [191, 192] width 145 height 14
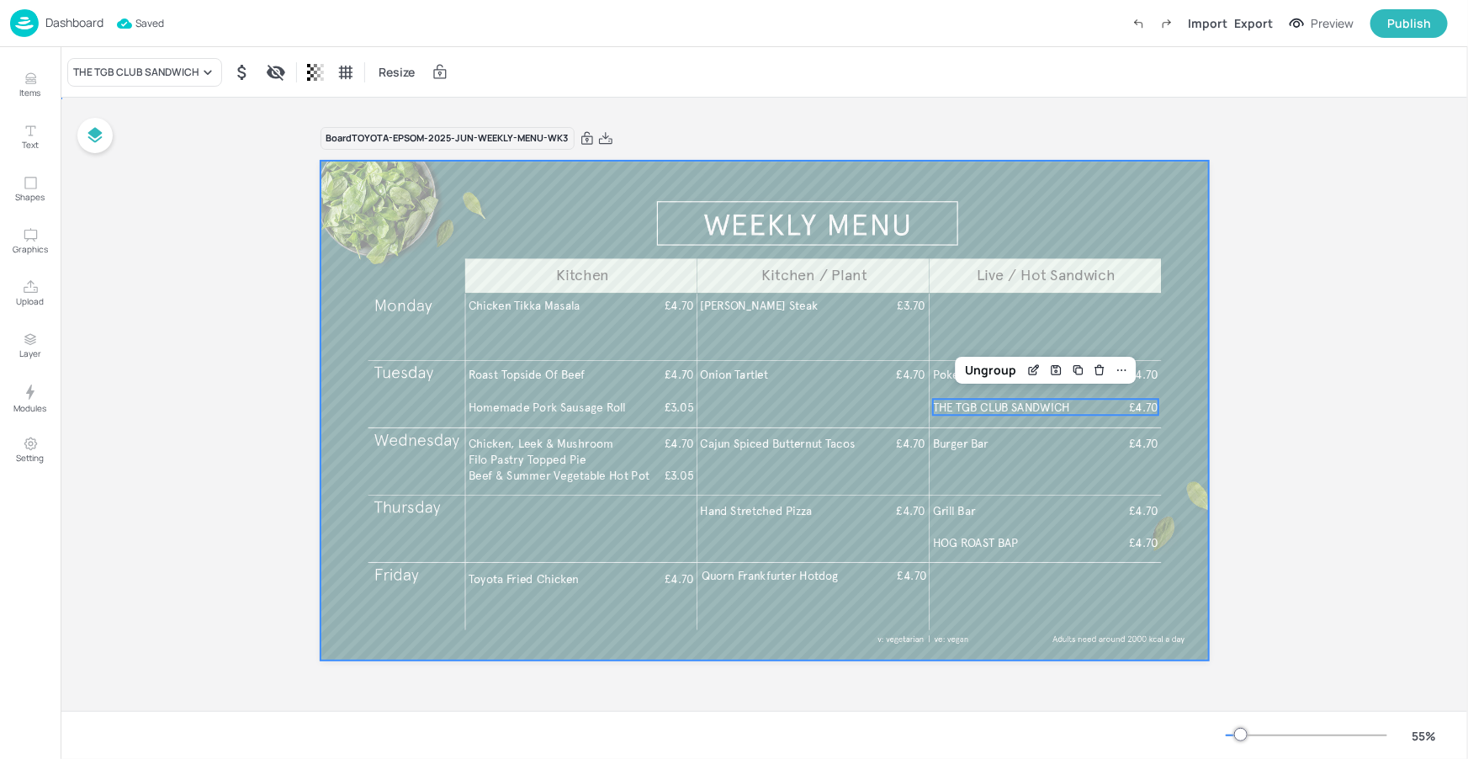
click at [1174, 328] on div at bounding box center [765, 411] width 888 height 500
